Goal: Task Accomplishment & Management: Manage account settings

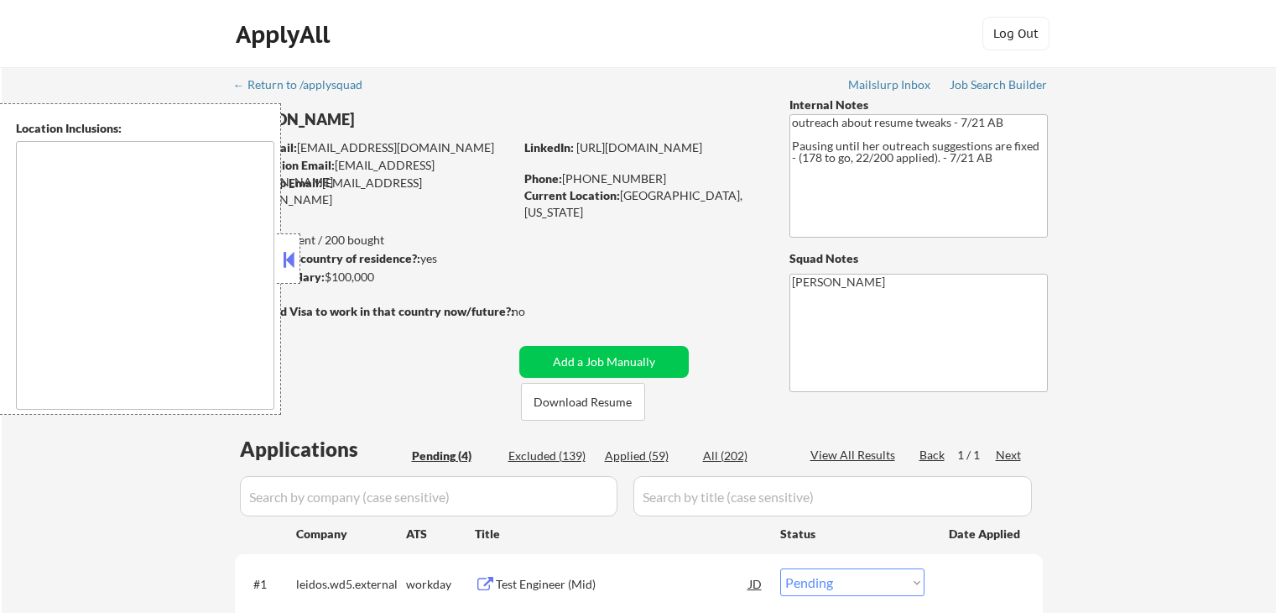
select select ""pending""
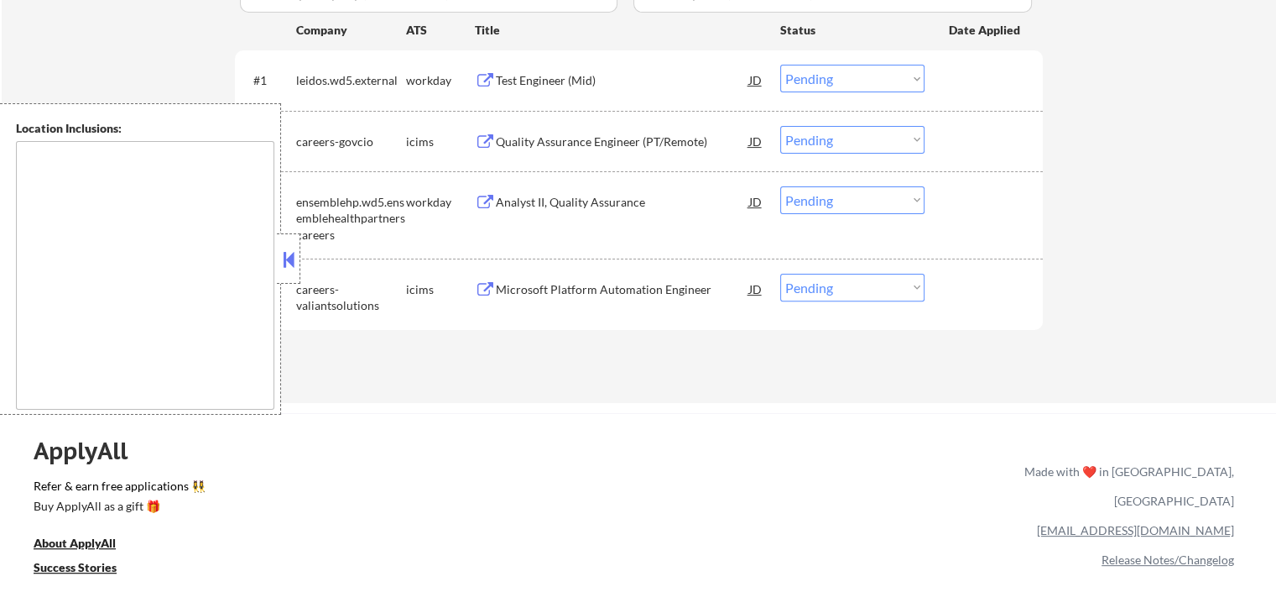
click at [291, 263] on button at bounding box center [288, 259] width 18 height 25
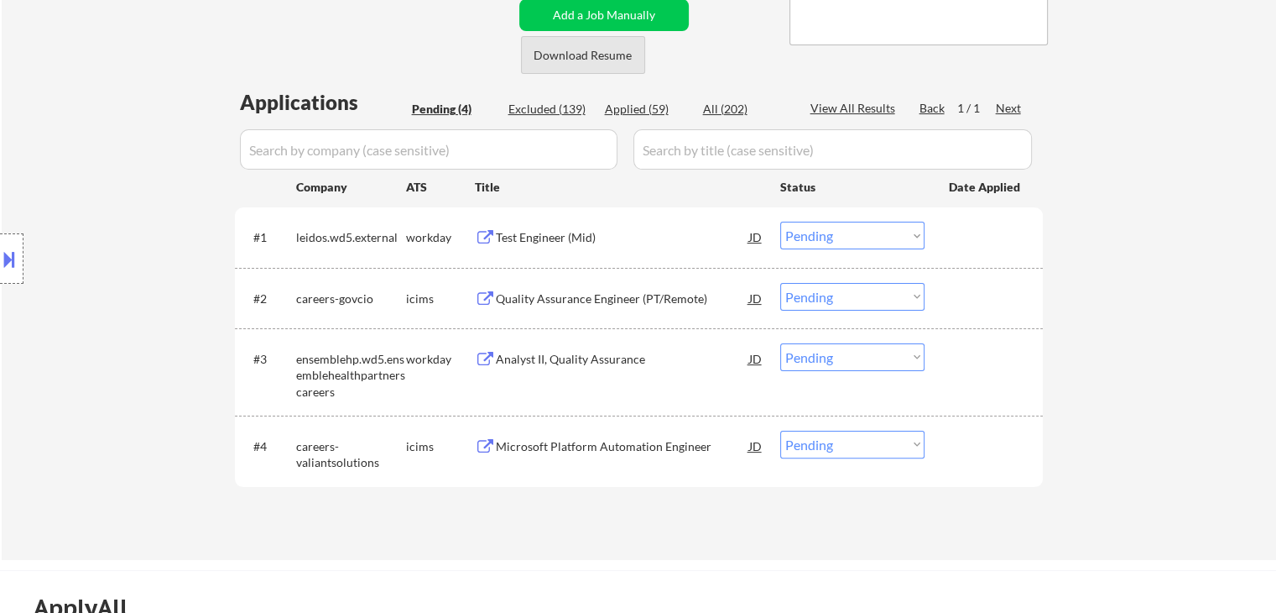
scroll to position [420, 0]
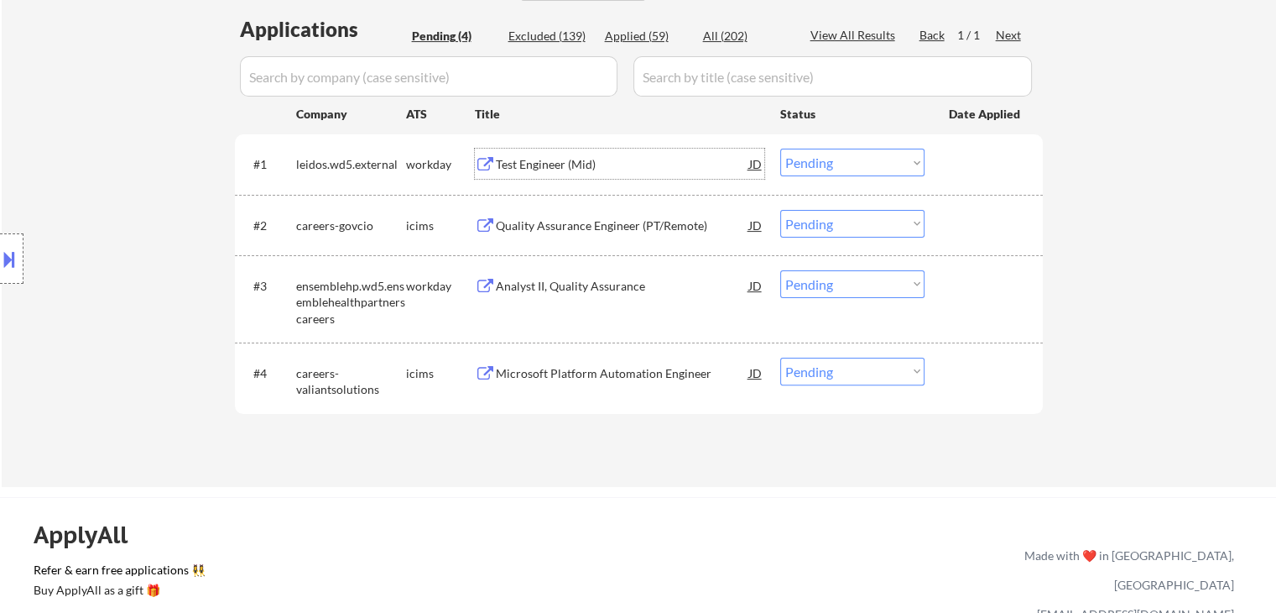
click at [528, 165] on div "Test Engineer (Mid)" at bounding box center [622, 164] width 253 height 17
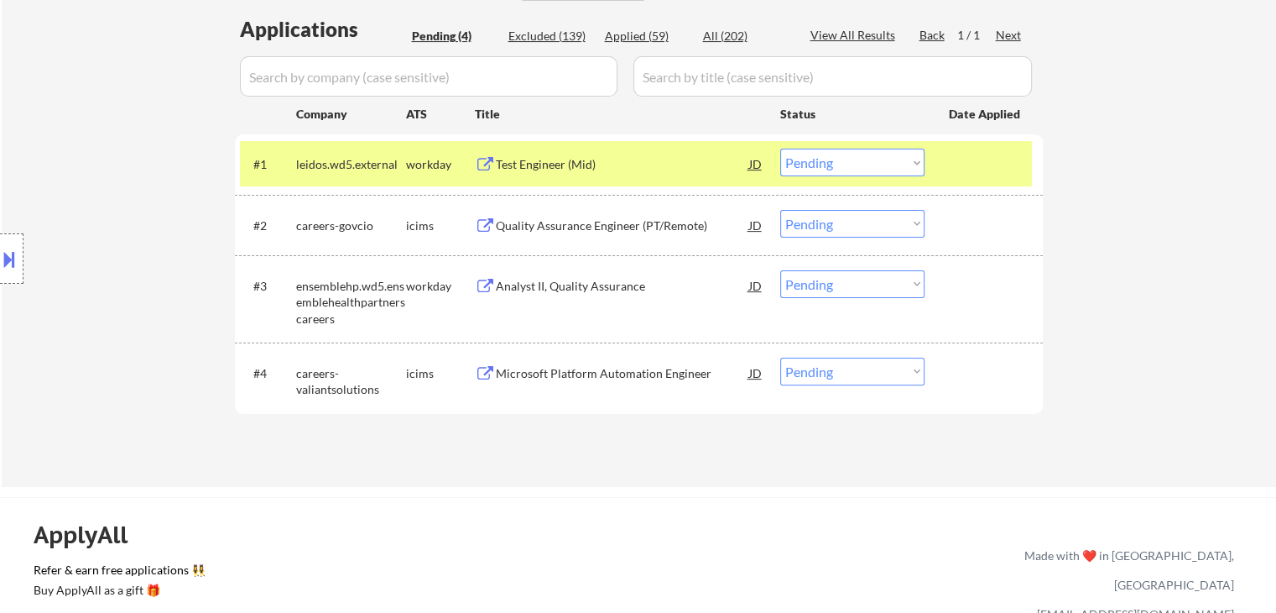
click at [510, 286] on div "Analyst II, Quality Assurance" at bounding box center [622, 286] width 253 height 17
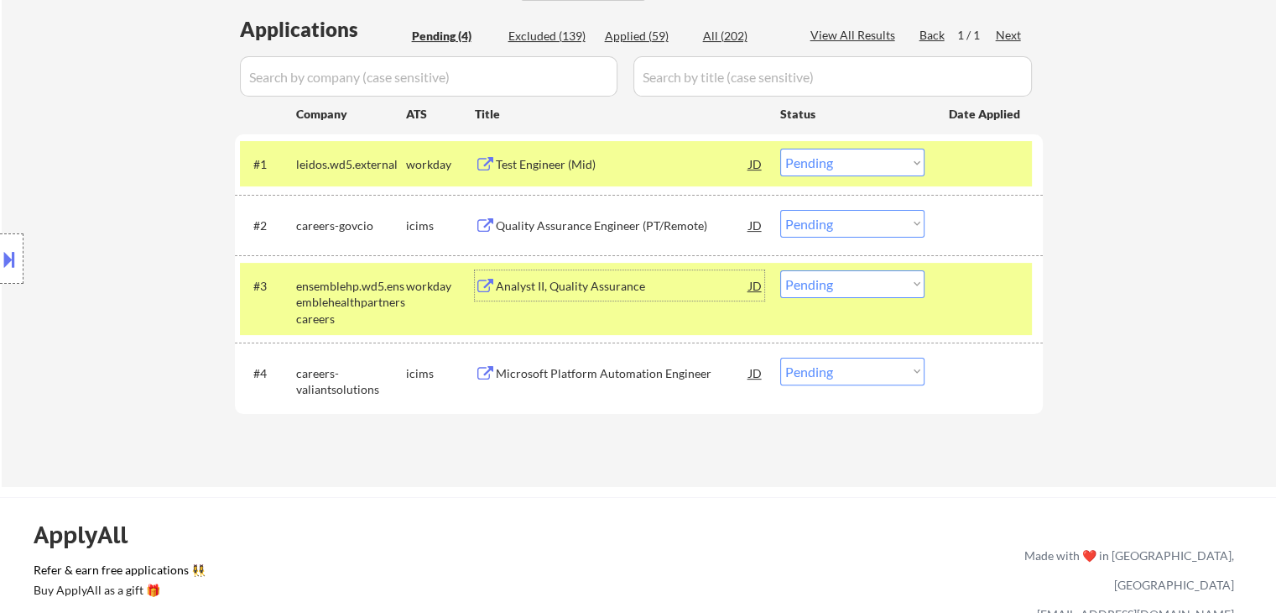
click at [566, 165] on div "Test Engineer (Mid)" at bounding box center [622, 164] width 253 height 17
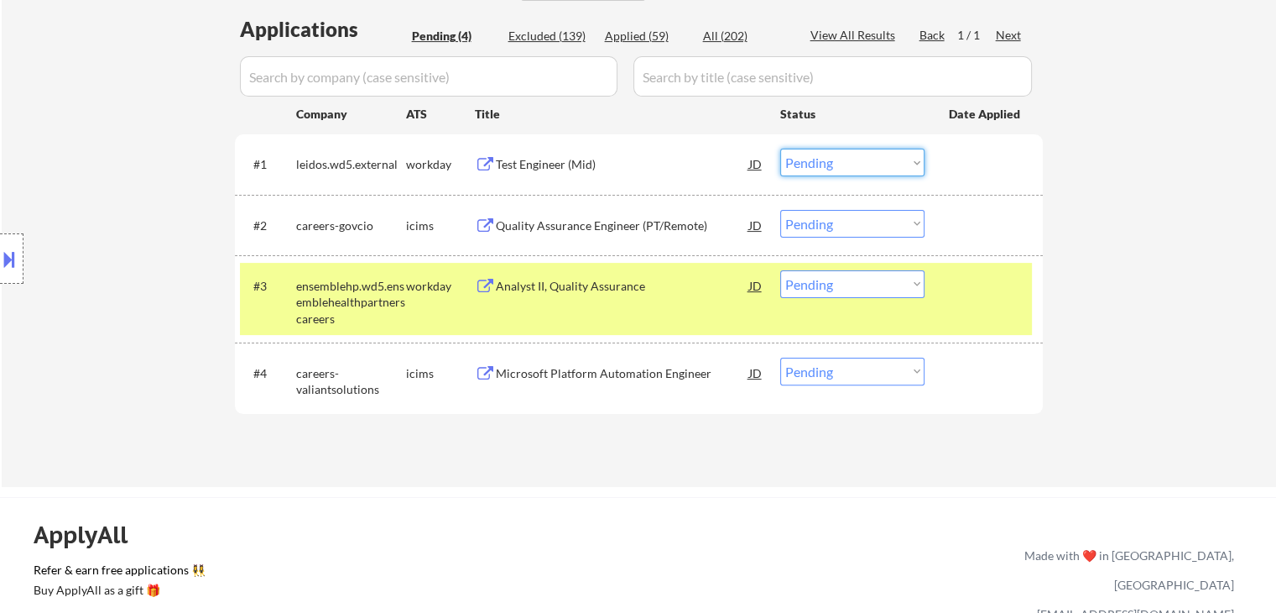
click at [832, 161] on select "Choose an option... Pending Applied Excluded (Questions) Excluded (Expired) Exc…" at bounding box center [852, 163] width 144 height 28
click at [780, 149] on select "Choose an option... Pending Applied Excluded (Questions) Excluded (Expired) Exc…" at bounding box center [852, 163] width 144 height 28
select select ""pending""
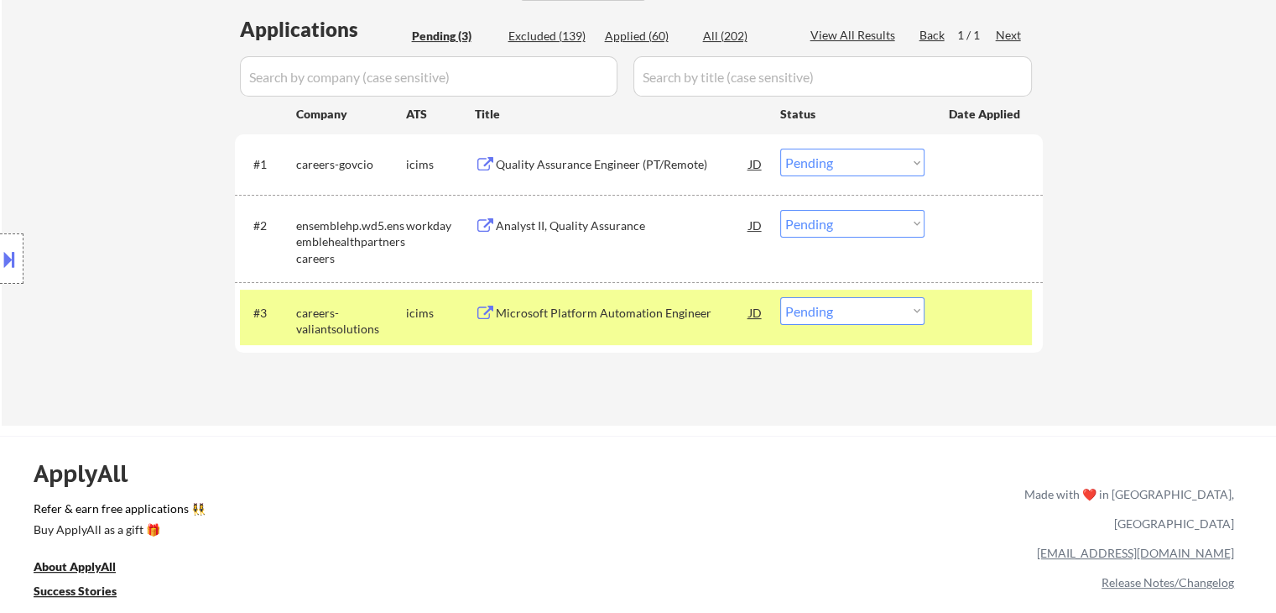
click at [834, 214] on select "Choose an option... Pending Applied Excluded (Questions) Excluded (Expired) Exc…" at bounding box center [852, 224] width 144 height 28
click at [780, 210] on select "Choose an option... Pending Applied Excluded (Questions) Excluded (Expired) Exc…" at bounding box center [852, 224] width 144 height 28
select select ""pending""
